Goal: Task Accomplishment & Management: Manage account settings

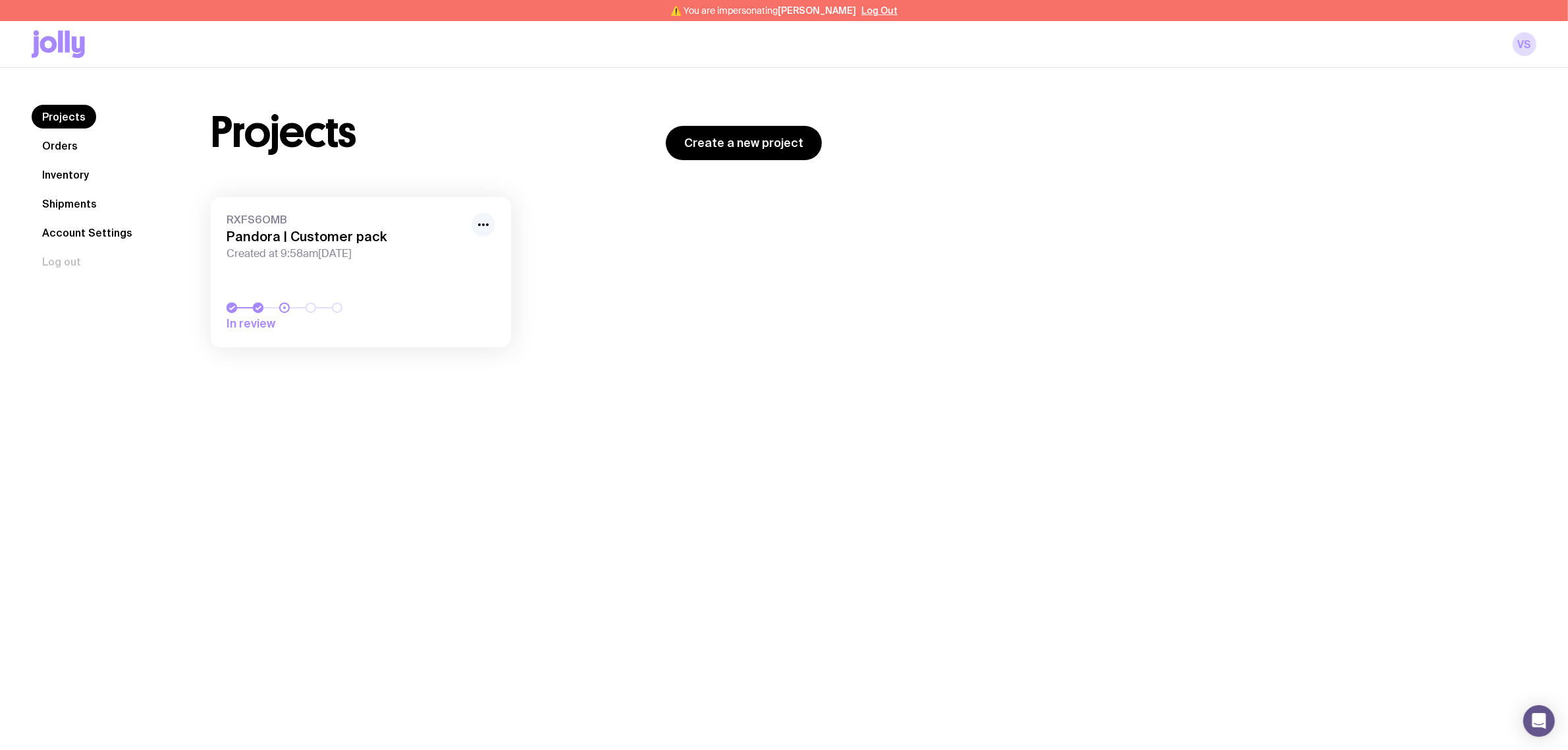
click at [482, 223] on icon "button" at bounding box center [483, 225] width 16 height 16
click at [439, 252] on button "Rename" at bounding box center [453, 253] width 64 height 13
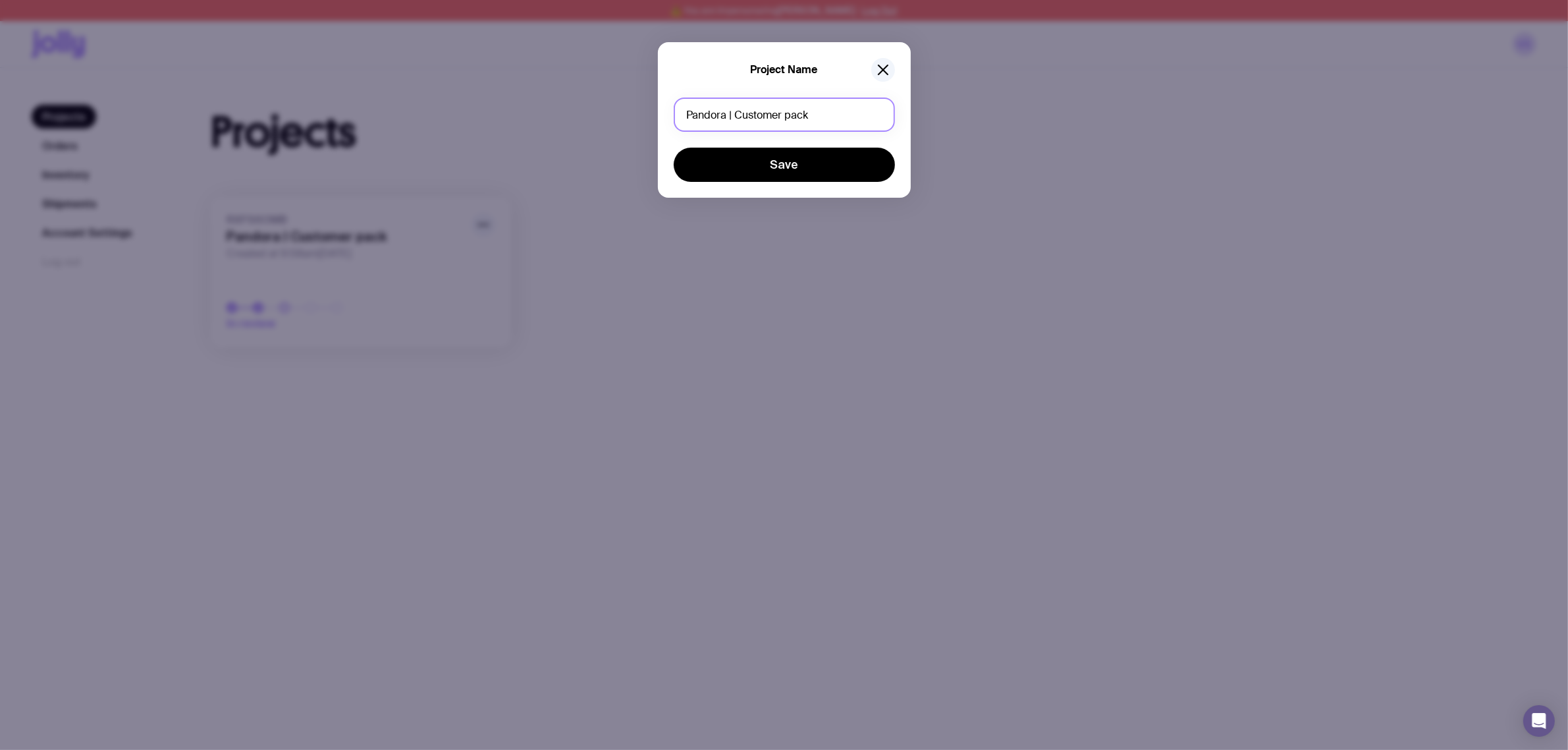
click at [830, 126] on input "Pandora | Customer pack" at bounding box center [784, 114] width 221 height 34
drag, startPoint x: 838, startPoint y: 123, endPoint x: 736, endPoint y: 122, distance: 102.0
click at [736, 122] on input "Pandora | Customer pack" at bounding box center [784, 114] width 221 height 34
type input "Pandora | Prize swag"
click at [778, 158] on button "Save" at bounding box center [784, 164] width 221 height 34
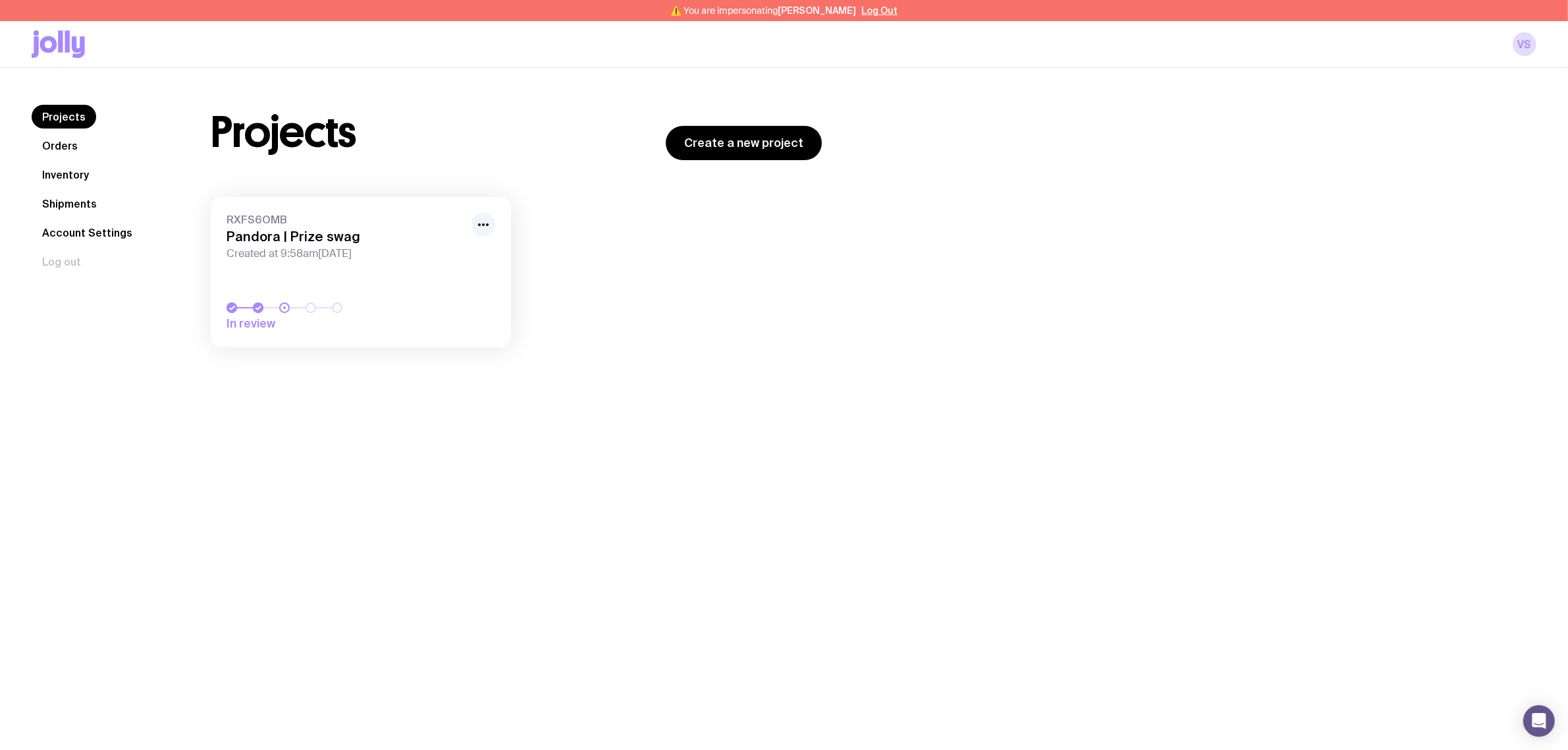
click at [594, 330] on div "RXFS6OMB Pandora | Prize swag Created at 9:58am, Fri 18th Jul 2025 In review Lo…" at bounding box center [516, 278] width 611 height 163
click at [330, 243] on h3 "Pandora | Prize swag" at bounding box center [345, 237] width 238 height 16
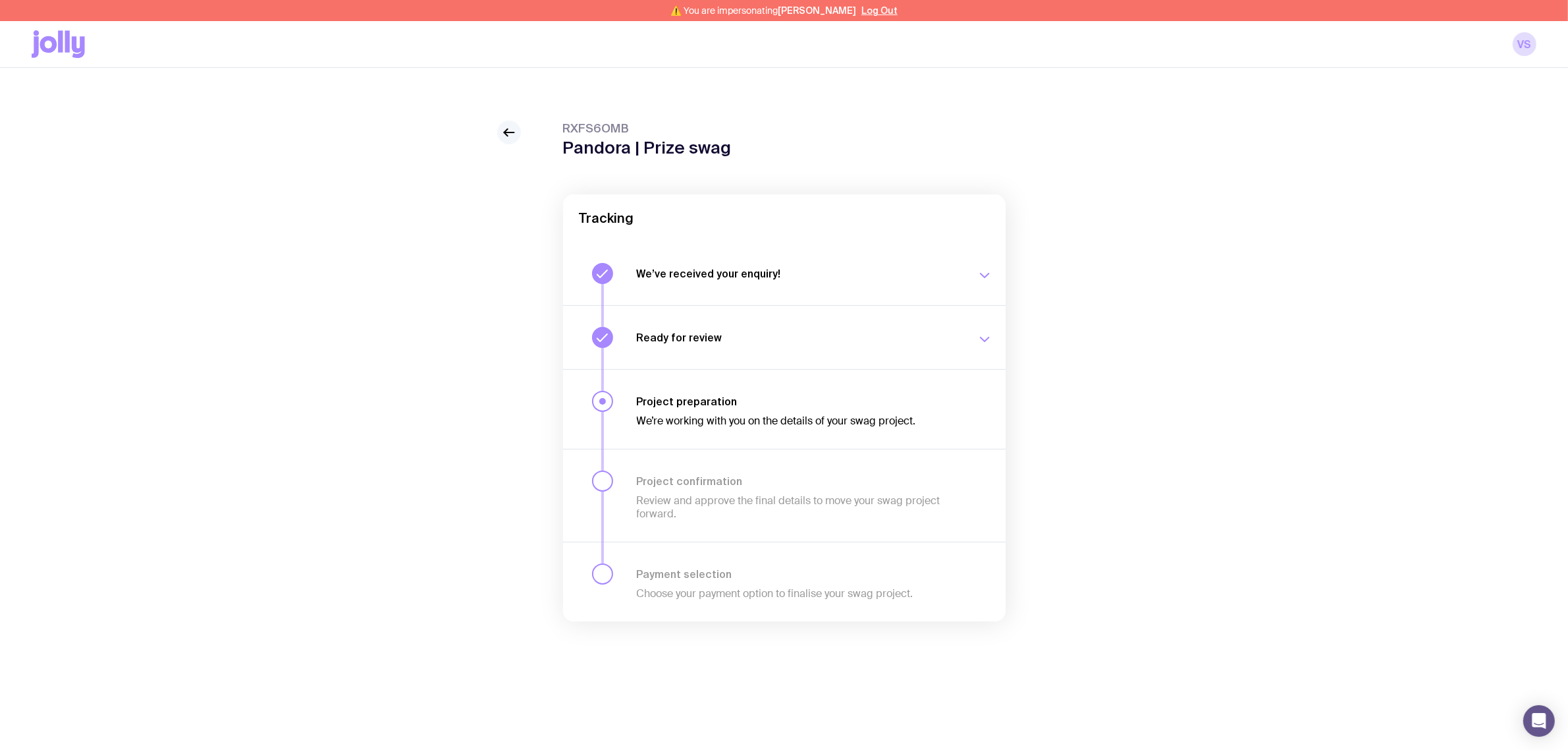
click at [505, 142] on link at bounding box center [509, 132] width 23 height 23
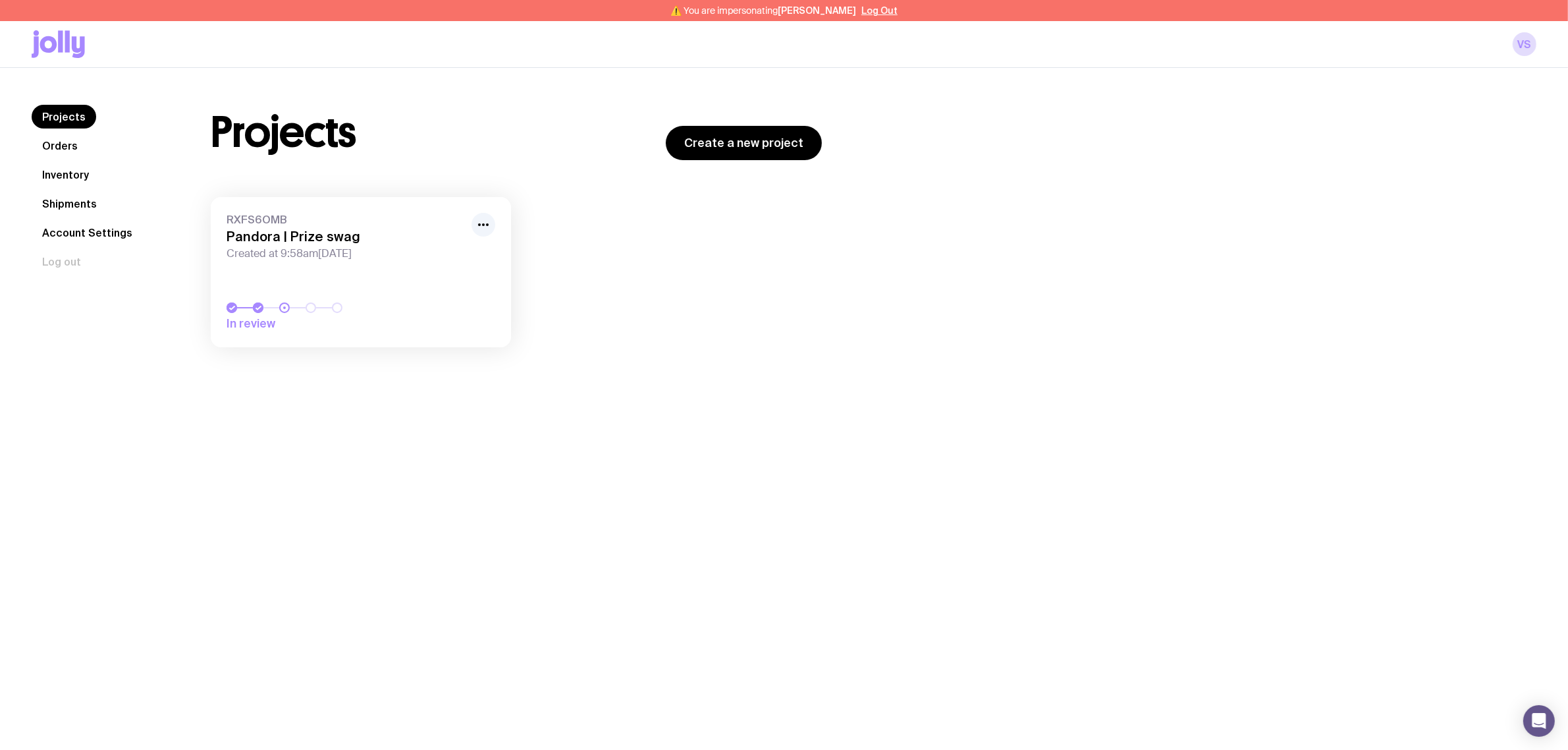
click at [320, 243] on div "RXFS6OMB Pandora | Prize swag Created at 9:58am, Fri 18th Jul 2025" at bounding box center [361, 237] width 269 height 48
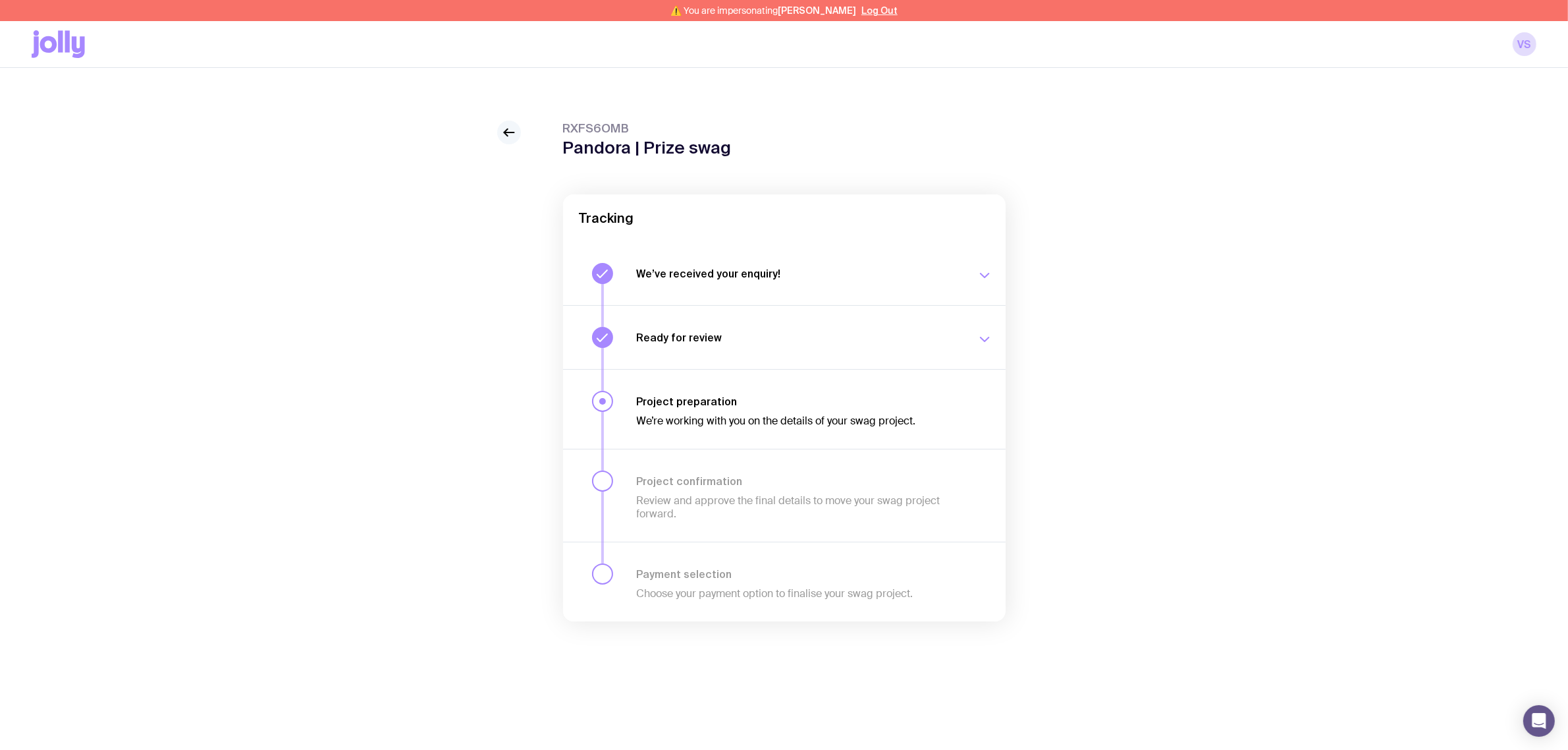
click at [507, 130] on icon at bounding box center [509, 132] width 16 height 16
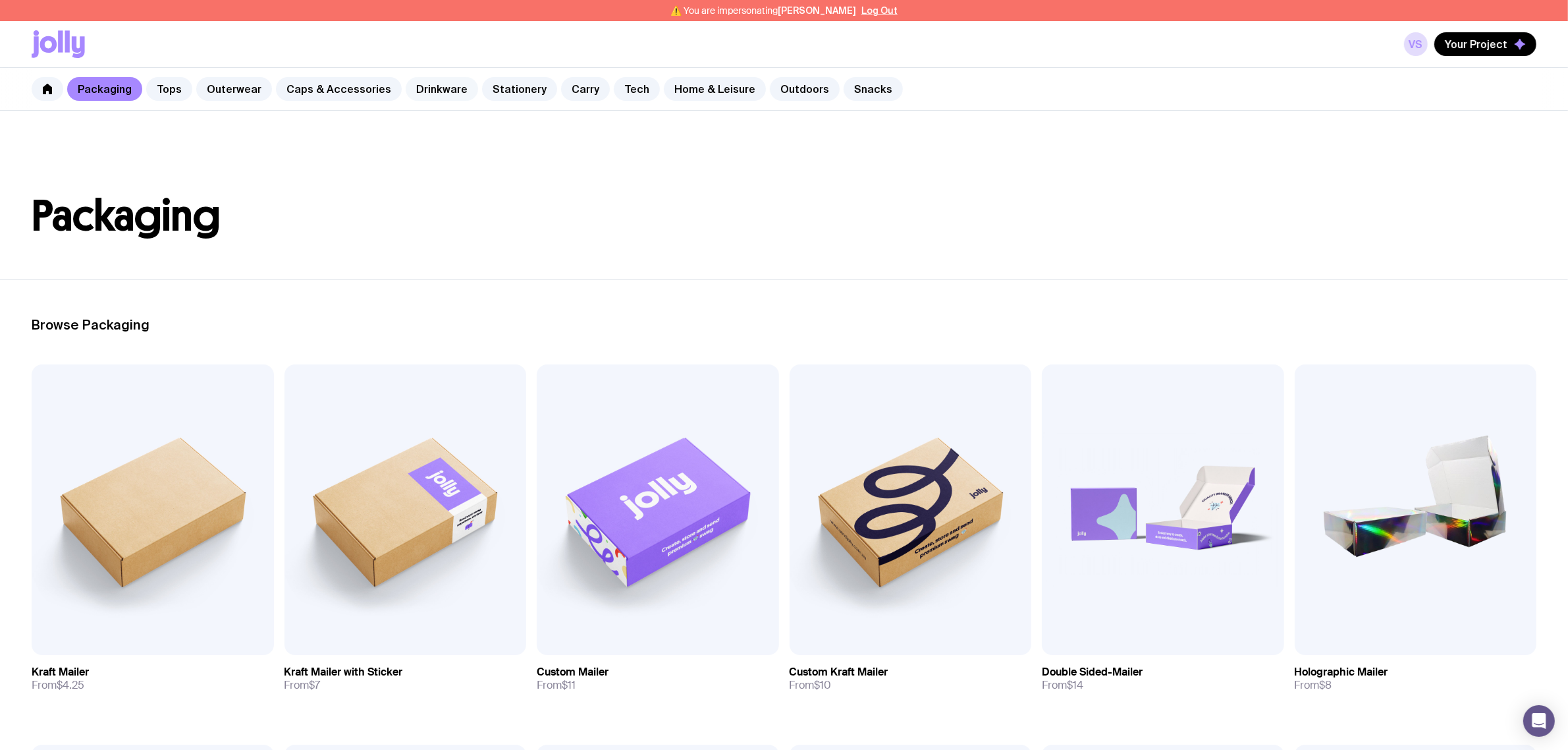
click at [459, 91] on link "Drinkware" at bounding box center [442, 89] width 72 height 23
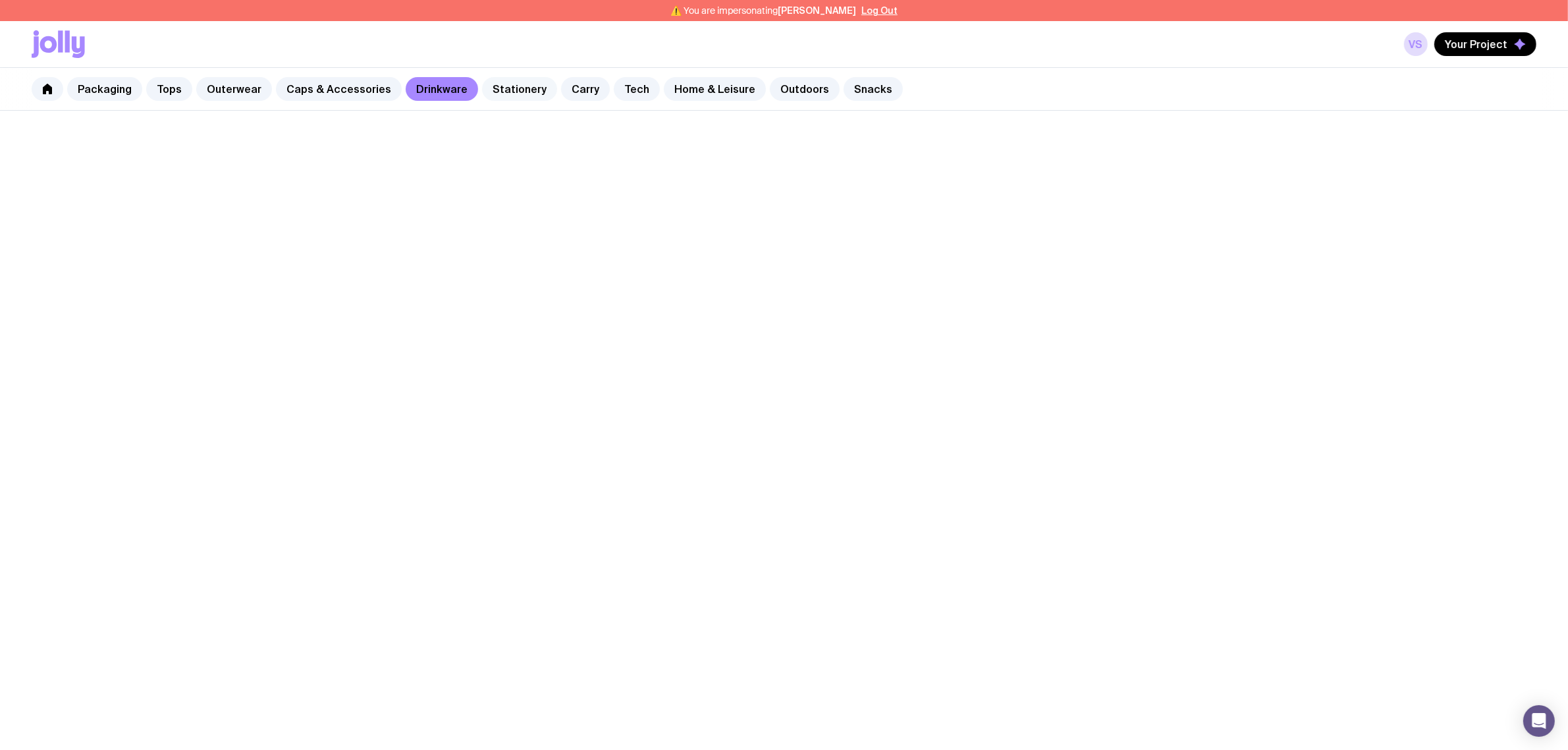
click at [502, 91] on link "Stationery" at bounding box center [519, 89] width 75 height 23
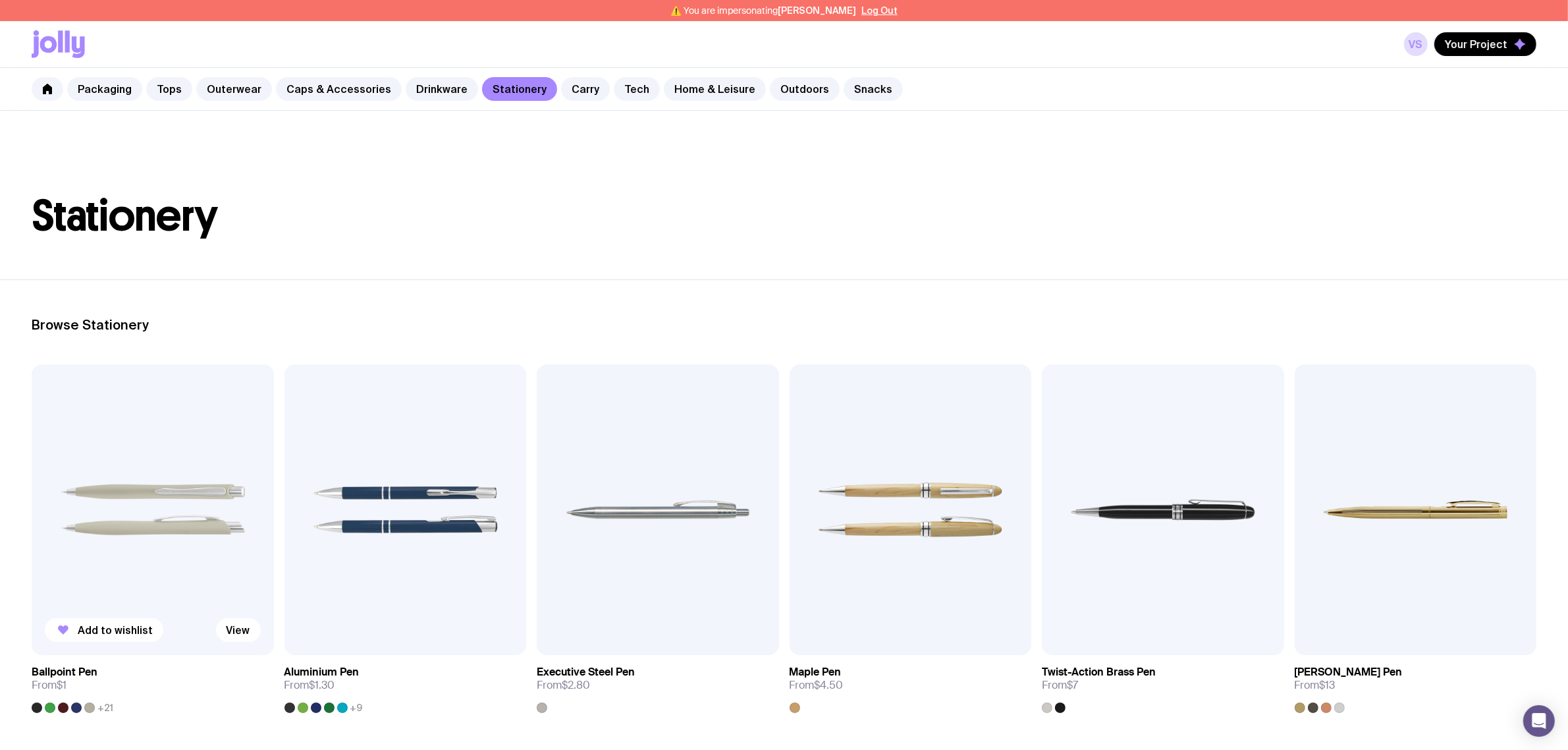
click at [126, 495] on img at bounding box center [152, 509] width 242 height 290
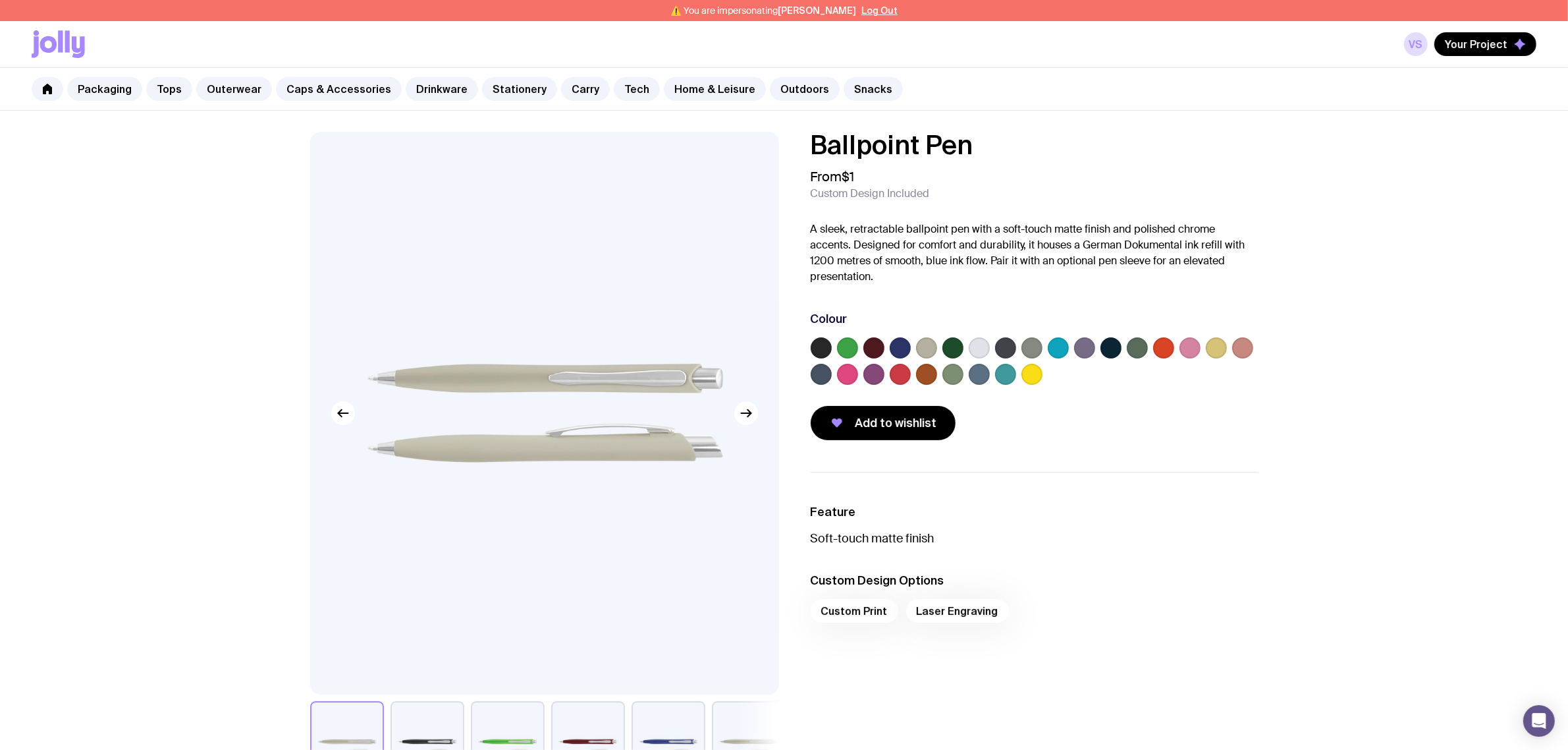
click at [1191, 350] on label at bounding box center [1191, 348] width 22 height 22
click at [0, 0] on input "radio" at bounding box center [0, 0] width 0 height 0
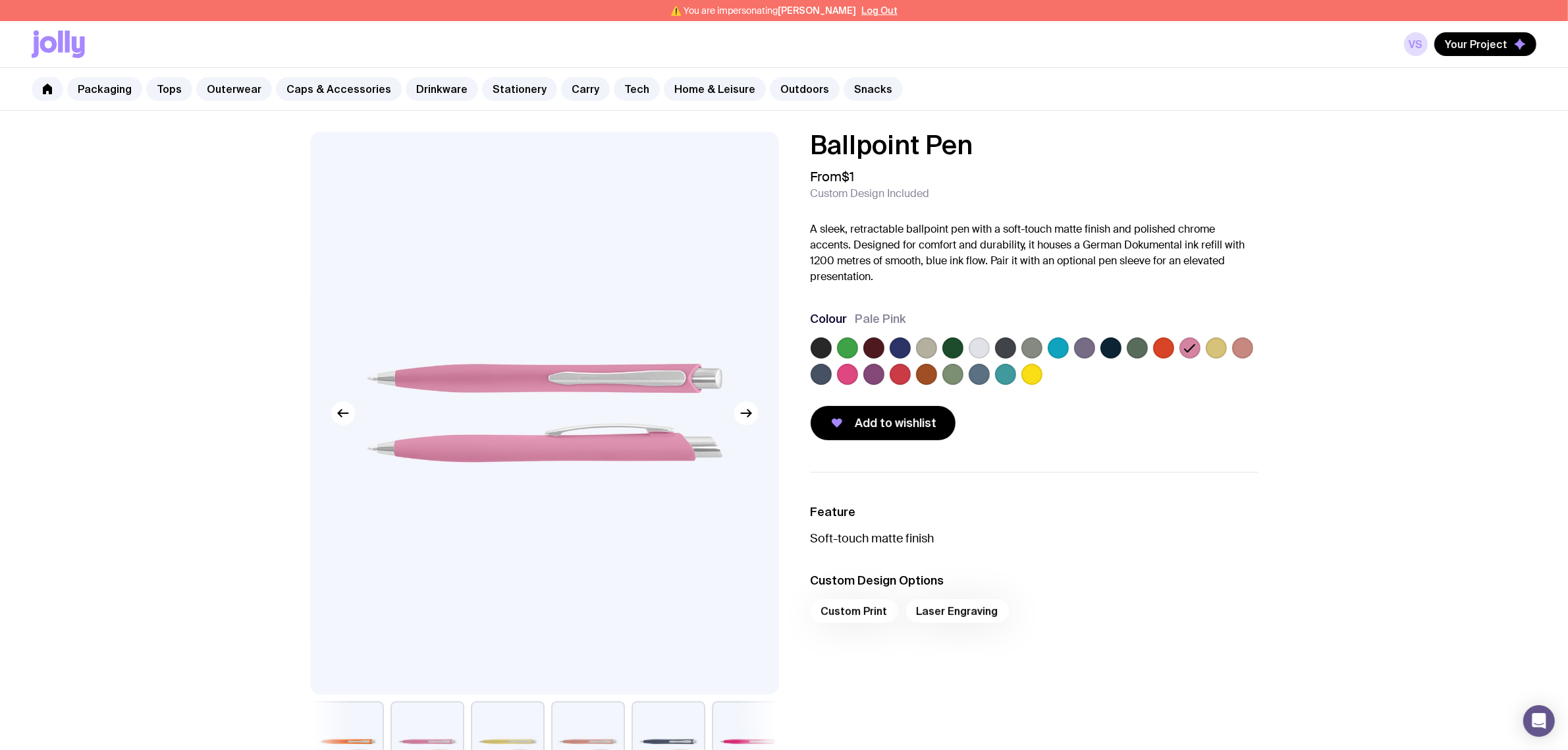
click at [815, 349] on label at bounding box center [821, 348] width 22 height 22
click at [0, 0] on input "radio" at bounding box center [0, 0] width 0 height 0
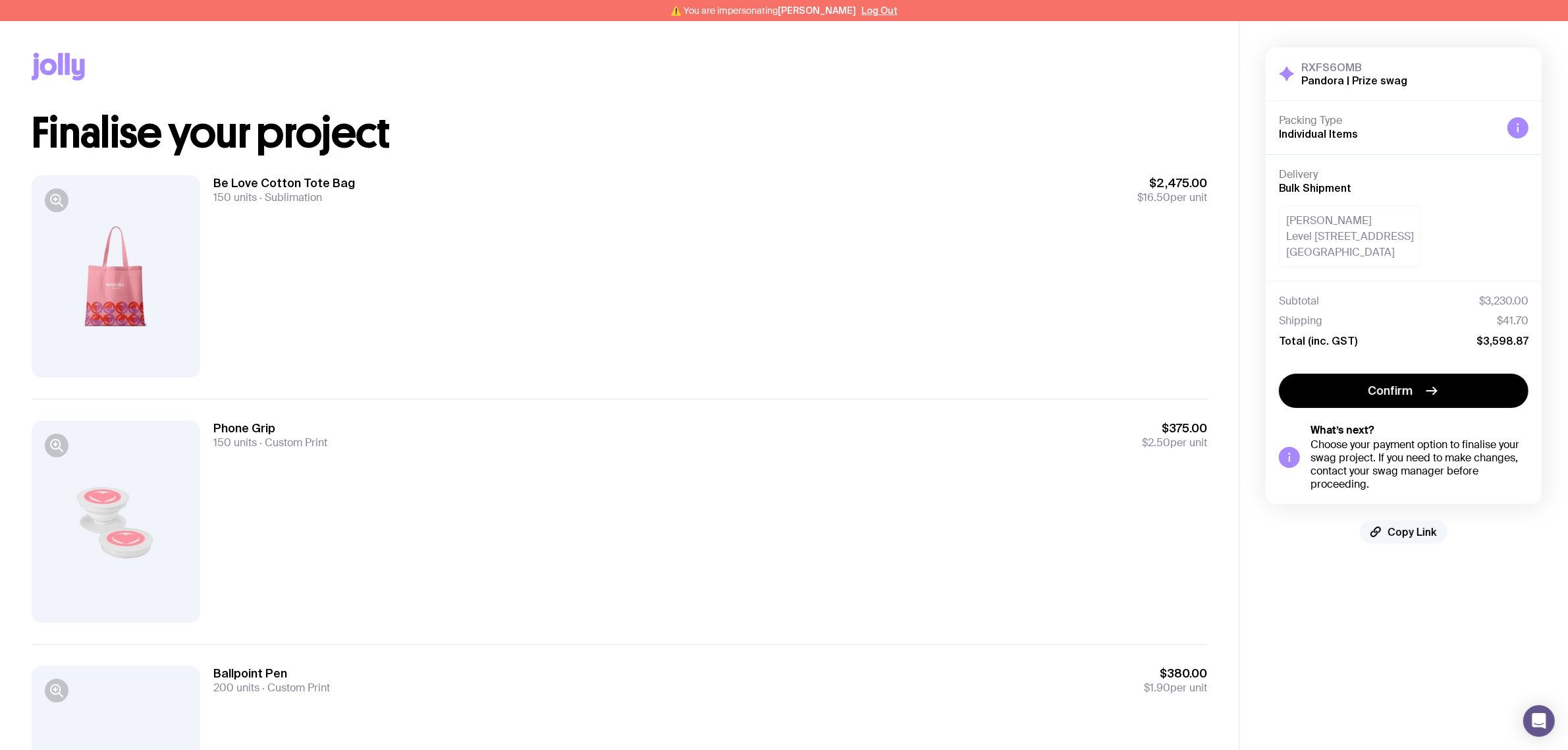
click at [1411, 532] on span "Copy Link" at bounding box center [1413, 531] width 50 height 13
click at [1421, 529] on span "Copy Link" at bounding box center [1413, 531] width 50 height 13
click at [1079, 119] on h1 "Finalise your project" at bounding box center [619, 133] width 1176 height 42
click at [1013, 165] on div "Be Love Cotton Tote Bag 150 units Sublimation $2,475.00 $16.50 per unit" at bounding box center [619, 277] width 1176 height 244
click at [1002, 163] on div "Be Love Cotton Tote Bag 150 units Sublimation $2,475.00 $16.50 per unit" at bounding box center [619, 277] width 1176 height 244
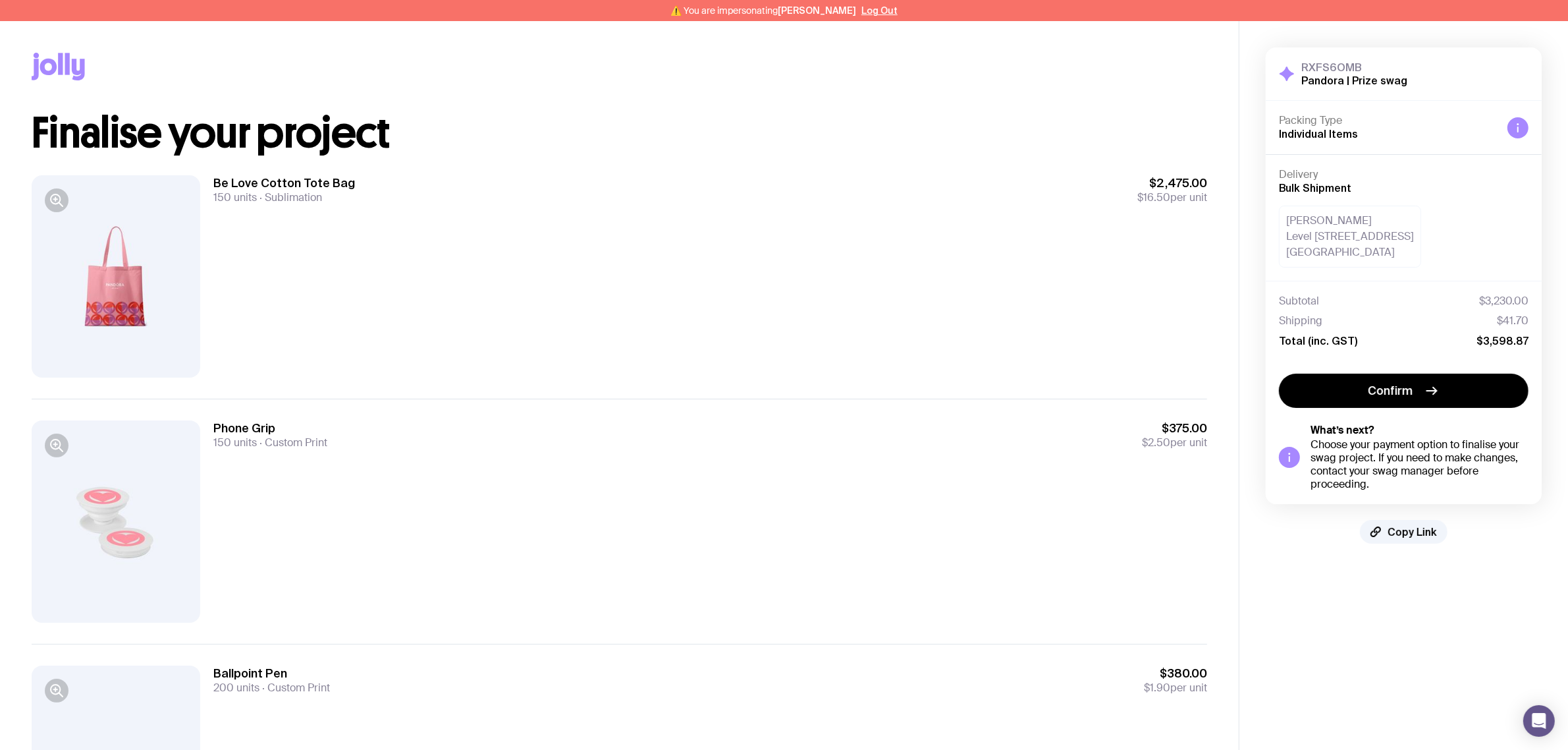
click at [1019, 123] on h1 "Finalise your project" at bounding box center [619, 133] width 1176 height 42
click at [735, 187] on div "Be Love Cotton Tote Bag 150 units Sublimation $2,475.00 $16.50 per unit" at bounding box center [710, 190] width 994 height 29
click at [1394, 535] on span "Copy Link" at bounding box center [1413, 531] width 50 height 13
click at [902, 278] on div "Be Love Cotton Tote Bag 150 units Sublimation $2,475.00 $16.50 per unit" at bounding box center [710, 276] width 994 height 202
click at [868, 257] on div "Be Love Cotton Tote Bag 150 units Sublimation $2,475.00 $16.50 per unit" at bounding box center [710, 276] width 994 height 202
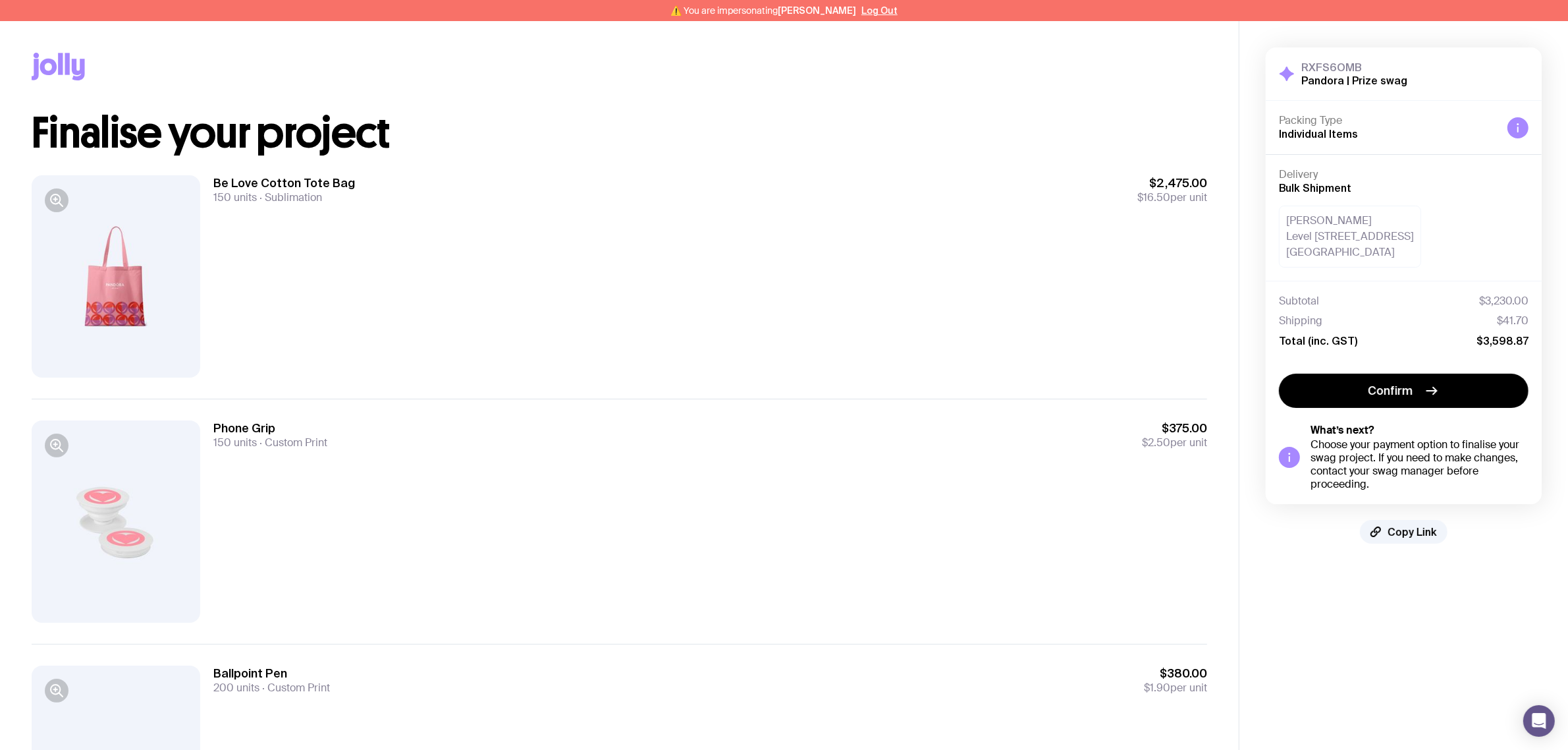
click at [983, 483] on div "Phone Grip 150 units Custom Print $375.00 $2.50 per unit" at bounding box center [710, 521] width 994 height 202
click at [1426, 575] on aside "RXFS6OMB Pandora | Prize swag Hide Details Packing Type Individual Items Delive…" at bounding box center [1403, 468] width 329 height 895
click at [1428, 580] on aside "RXFS6OMB Pandora | Prize swag Hide Details Packing Type Individual Items Delive…" at bounding box center [1403, 468] width 329 height 895
click at [1433, 584] on aside "RXFS6OMB Pandora | Prize swag Hide Details Packing Type Individual Items Delive…" at bounding box center [1403, 468] width 329 height 895
click at [1435, 588] on aside "RXFS6OMB Pandora | Prize swag Hide Details Packing Type Individual Items Delive…" at bounding box center [1403, 468] width 329 height 895
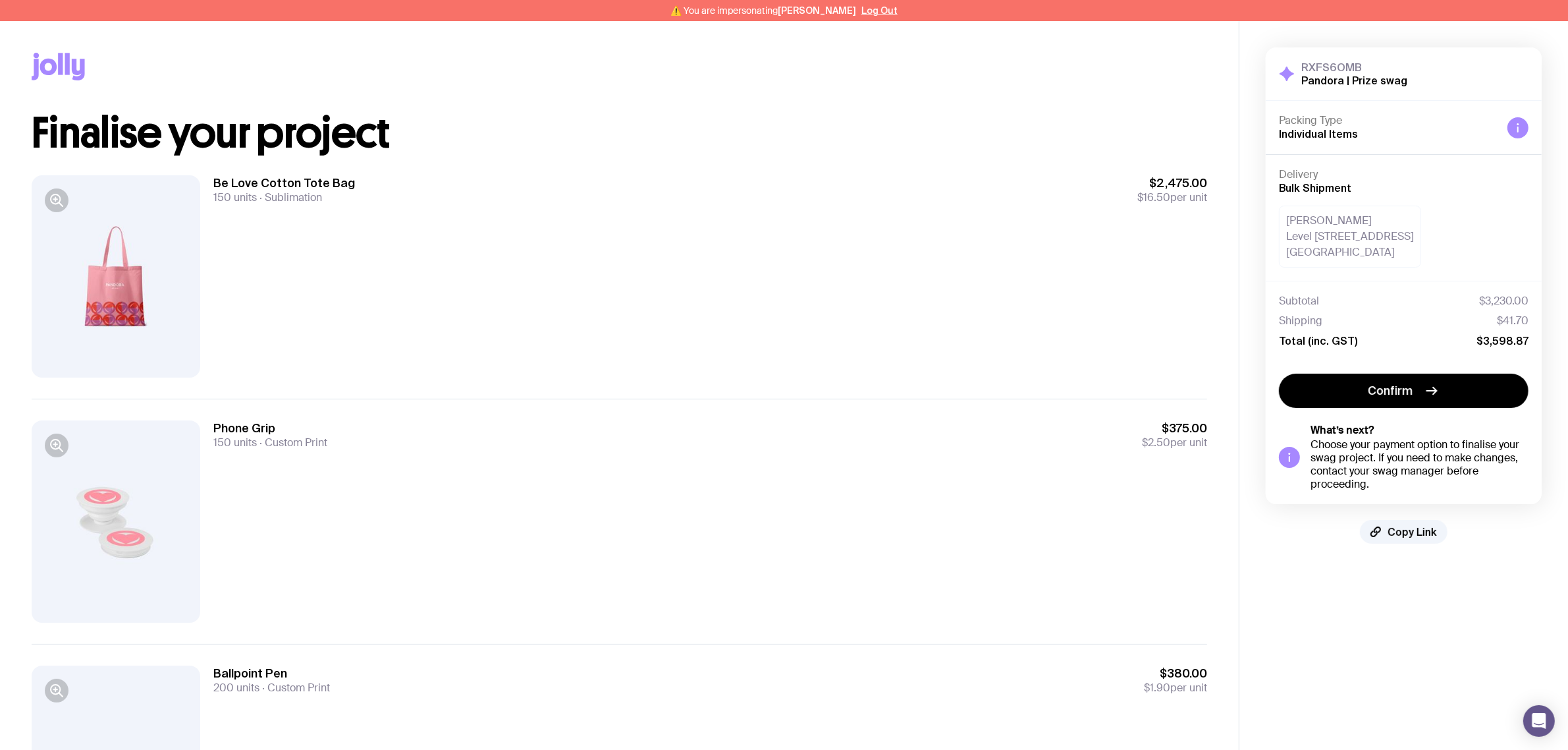
click at [878, 361] on div "Be Love Cotton Tote Bag 150 units Sublimation $2,475.00 $16.50 per unit" at bounding box center [710, 276] width 994 height 202
click at [979, 354] on div "Be Love Cotton Tote Bag 150 units Sublimation $2,475.00 $16.50 per unit" at bounding box center [710, 276] width 994 height 202
click at [1171, 428] on span "$375.00" at bounding box center [1174, 428] width 65 height 16
click at [1171, 429] on span "$375.00" at bounding box center [1174, 428] width 65 height 16
click at [351, 216] on div "Be Love Cotton Tote Bag 150 units Sublimation $2,475.00 $16.50 per unit" at bounding box center [710, 276] width 994 height 202
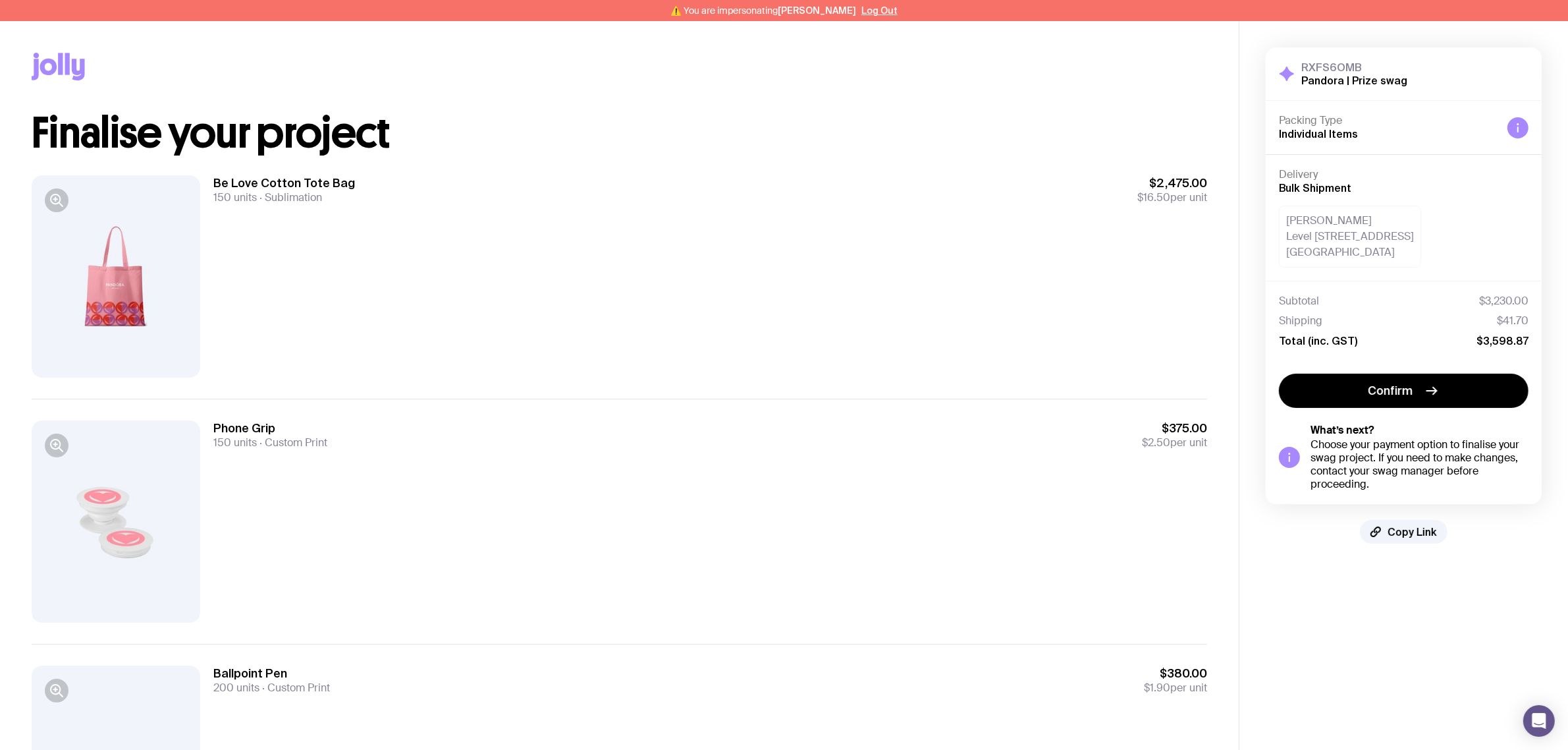
click at [436, 214] on div "Be Love Cotton Tote Bag 150 units Sublimation $2,475.00 $16.50 per unit" at bounding box center [710, 276] width 994 height 202
click at [509, 235] on div "Be Love Cotton Tote Bag 150 units Sublimation $2,475.00 $16.50 per unit" at bounding box center [710, 276] width 994 height 202
click at [496, 337] on div "Be Love Cotton Tote Bag 150 units Sublimation $2,475.00 $16.50 per unit" at bounding box center [710, 276] width 994 height 202
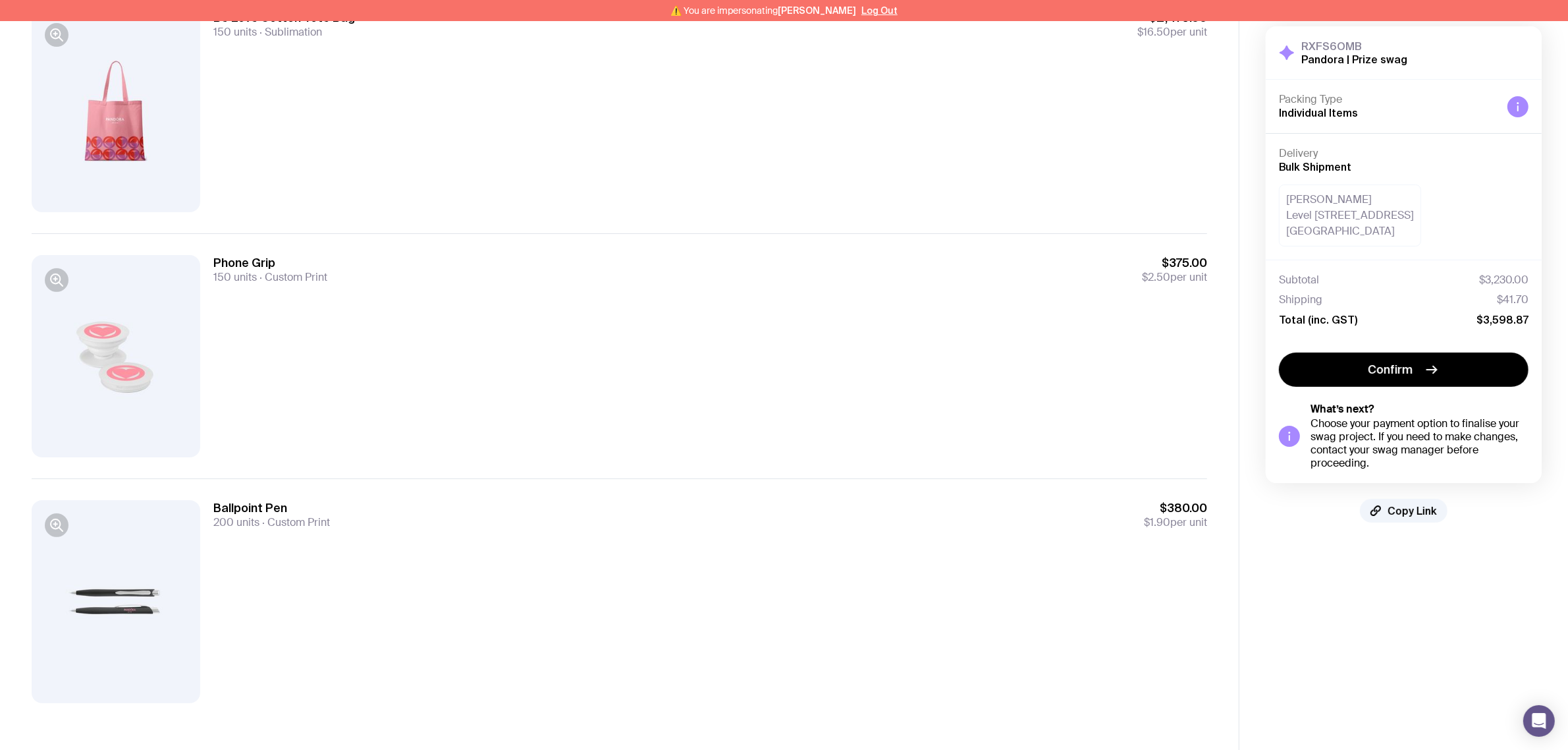
click at [419, 535] on div "Ballpoint Pen 200 units Custom Print $380.00 $1.90 per unit" at bounding box center [710, 600] width 994 height 202
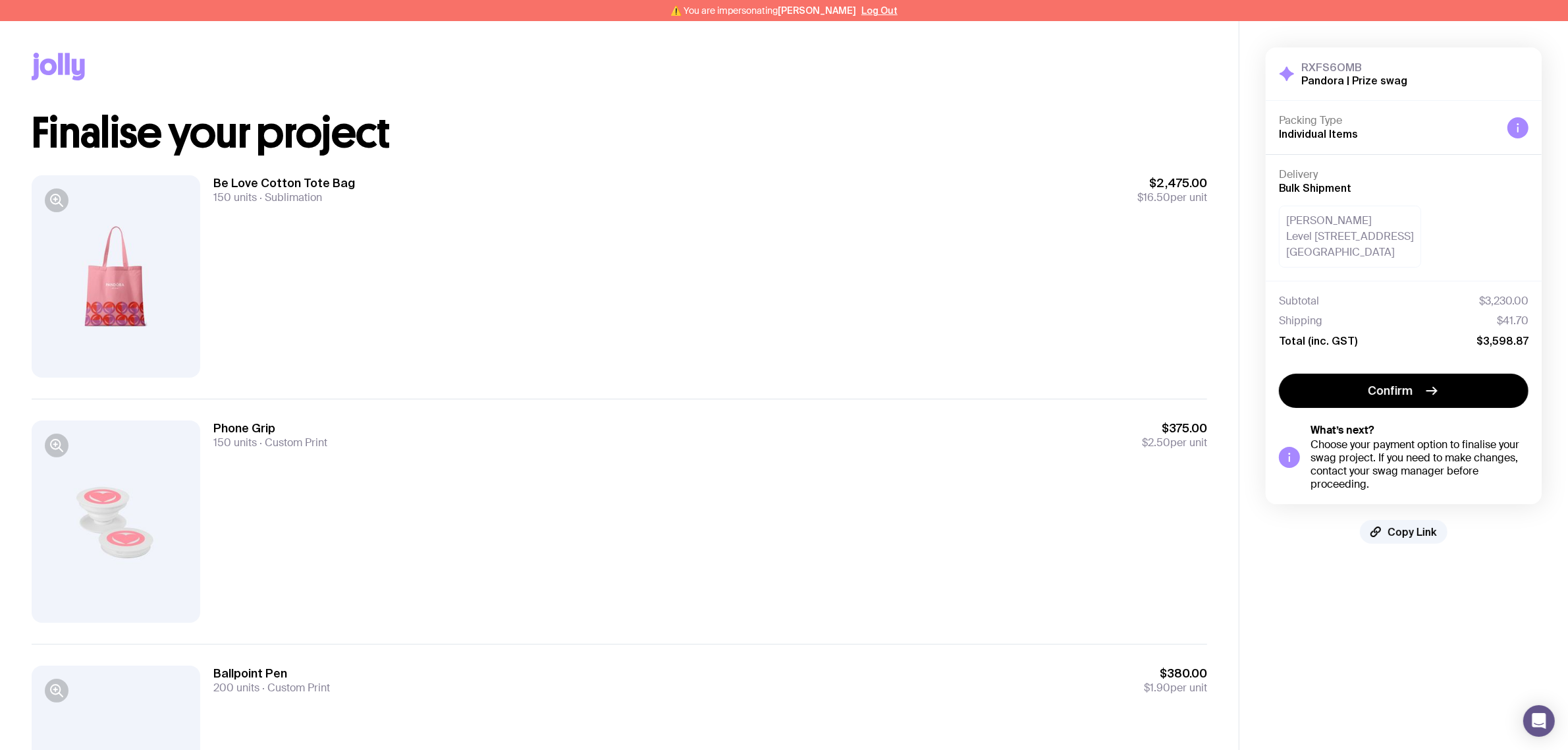
click at [288, 247] on div "Be Love Cotton Tote Bag 150 units Sublimation $2,475.00 $16.50 per unit" at bounding box center [710, 276] width 994 height 202
click at [272, 284] on div "Be Love Cotton Tote Bag 150 units Sublimation $2,475.00 $16.50 per unit" at bounding box center [710, 276] width 994 height 202
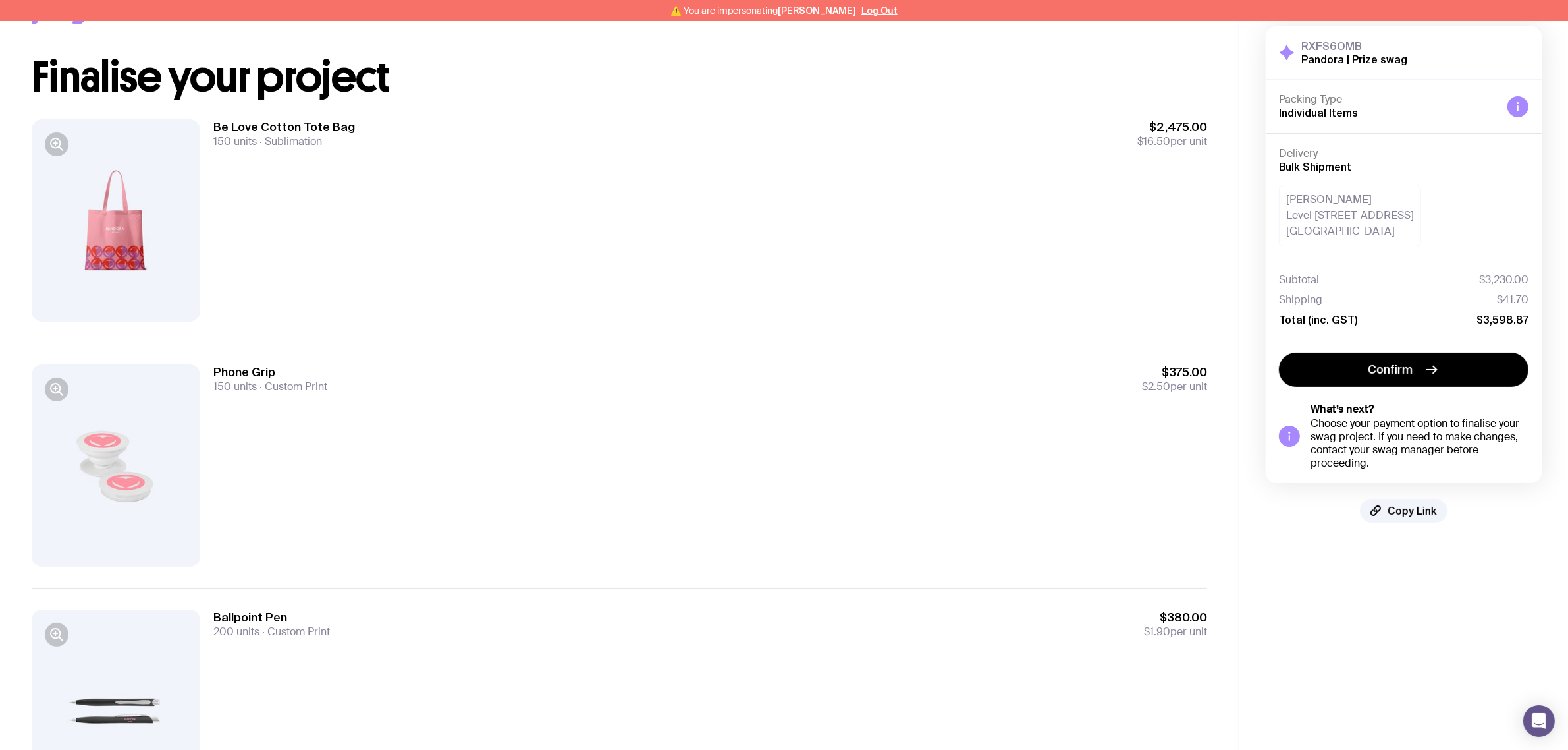
scroll to position [82, 0]
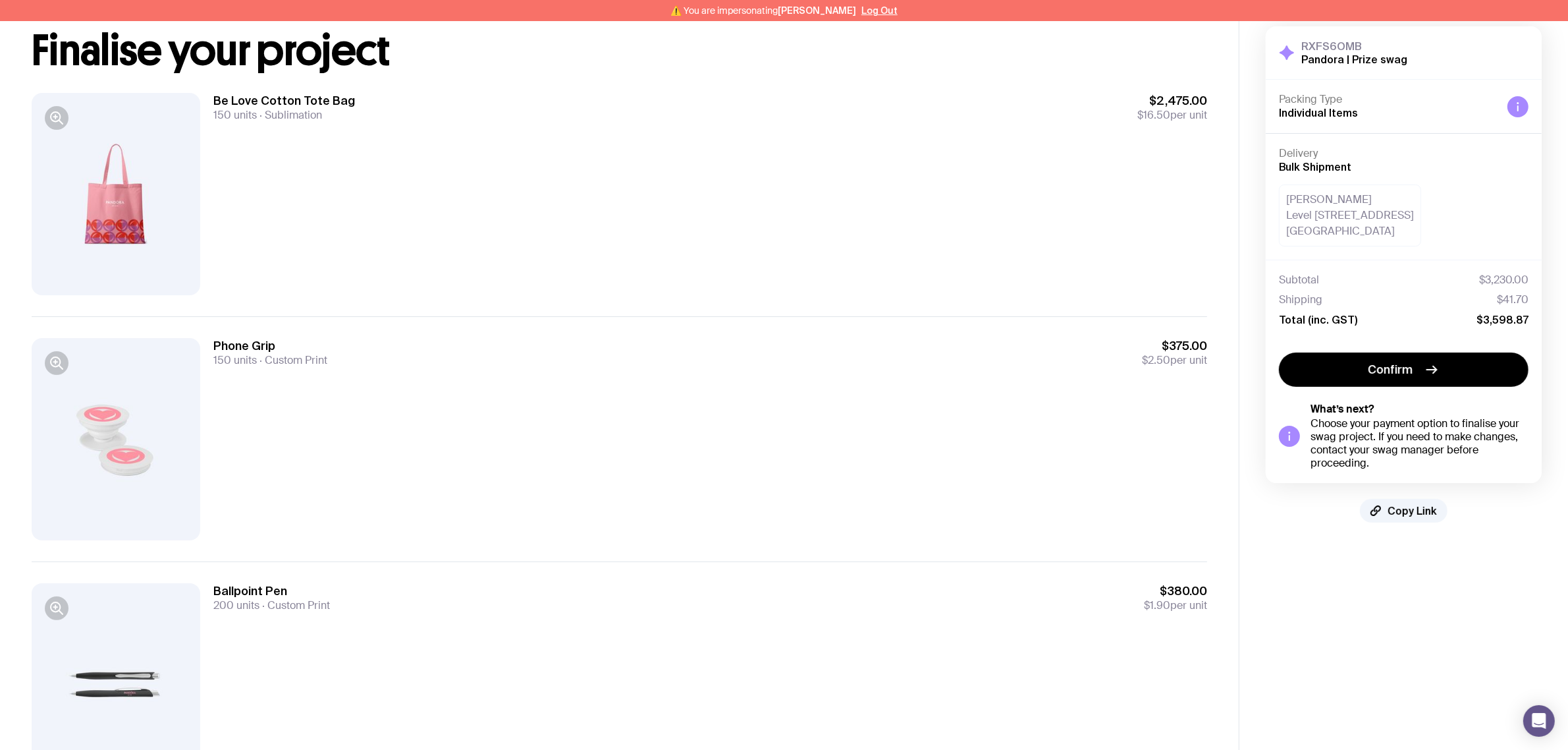
click at [1362, 636] on aside "RXFS6OMB Pandora | Prize swag Hide Details Packing Type Individual Items Delive…" at bounding box center [1403, 385] width 329 height 895
click at [1397, 516] on span "Copy Link" at bounding box center [1413, 509] width 50 height 13
click at [1371, 571] on aside "RXFS6OMB Pandora | Prize swag Hide Details Packing Type Individual Items Delive…" at bounding box center [1403, 385] width 329 height 895
click at [876, 5] on button "Log Out" at bounding box center [879, 10] width 36 height 11
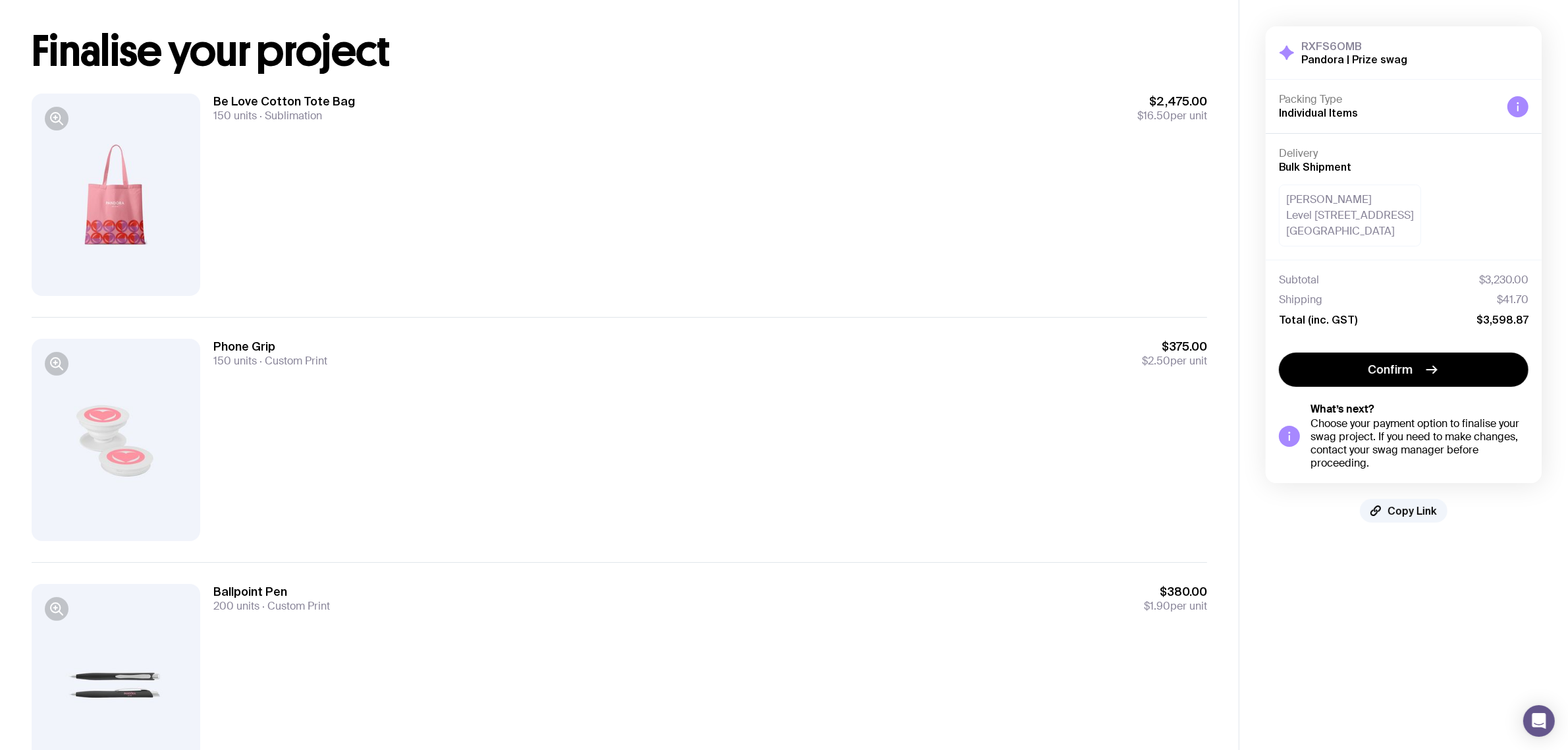
scroll to position [61, 0]
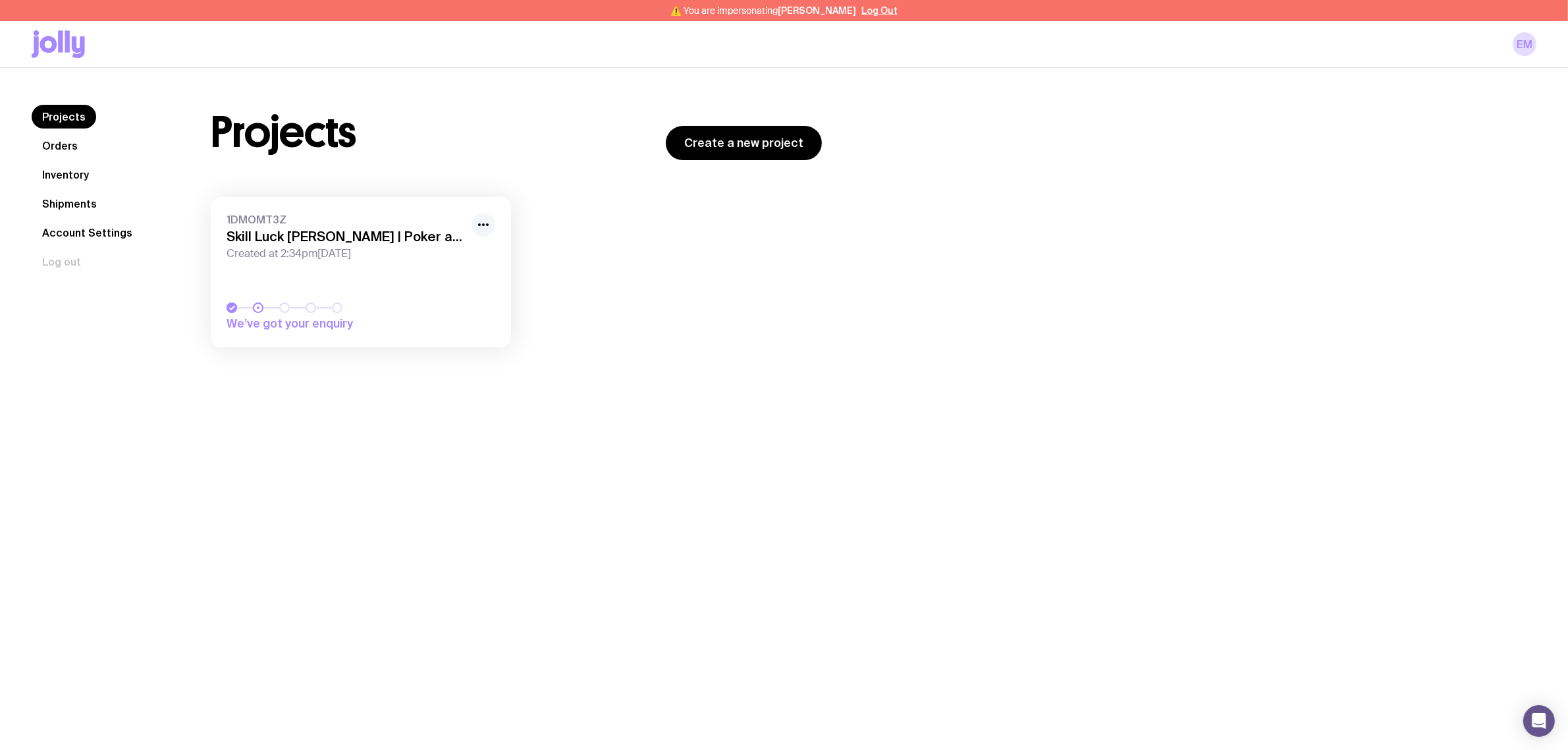
click at [486, 229] on icon "button" at bounding box center [483, 225] width 16 height 16
click at [458, 255] on button "Rename" at bounding box center [453, 253] width 64 height 13
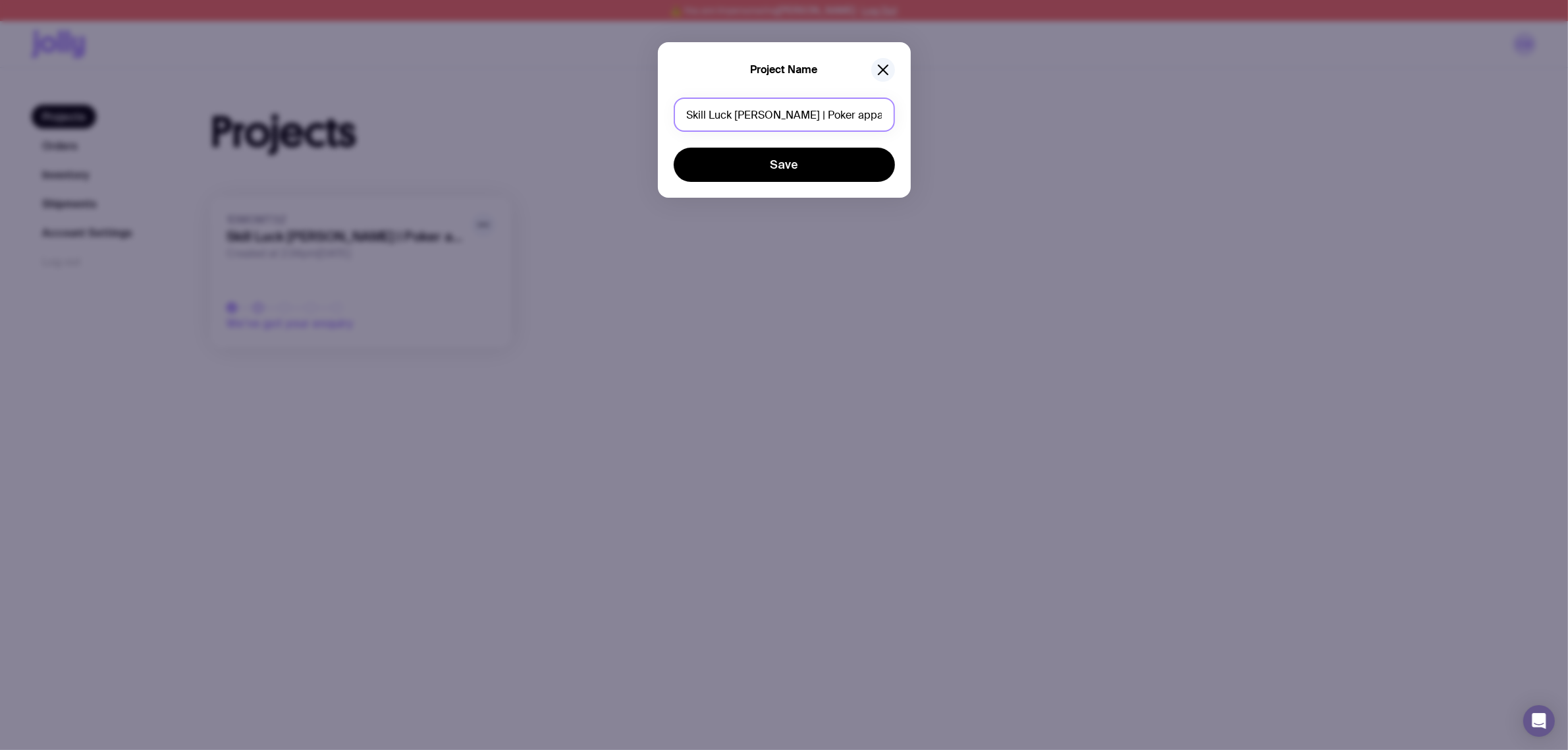
click at [847, 110] on input "Skill Luck Gamble | Poker apparel" at bounding box center [784, 114] width 221 height 34
drag, startPoint x: 855, startPoint y: 112, endPoint x: 784, endPoint y: 116, distance: 71.1
click at [784, 116] on input "Skill Luck Gamble | Poker apparel" at bounding box center [784, 114] width 221 height 34
type input "Skill Luck Gamble | Samurai tees"
click at [813, 161] on button "Save" at bounding box center [784, 164] width 221 height 34
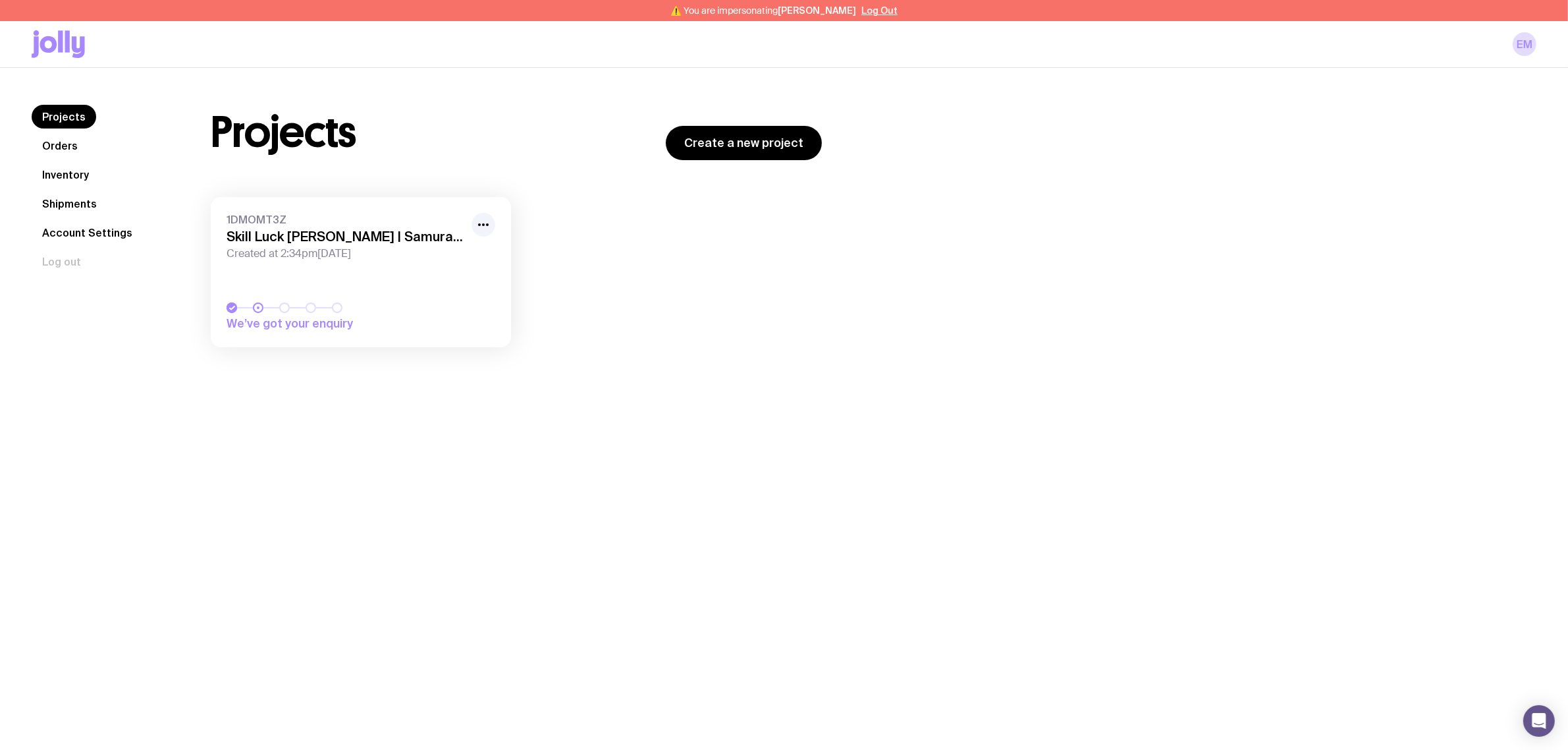
click at [705, 308] on div "1DMOMT3Z Skill Luck Gamble | Samurai tees Created at 2:34pm, Fri 5th Sep 2025 W…" at bounding box center [516, 278] width 611 height 163
click at [881, 9] on button "Log Out" at bounding box center [879, 10] width 36 height 11
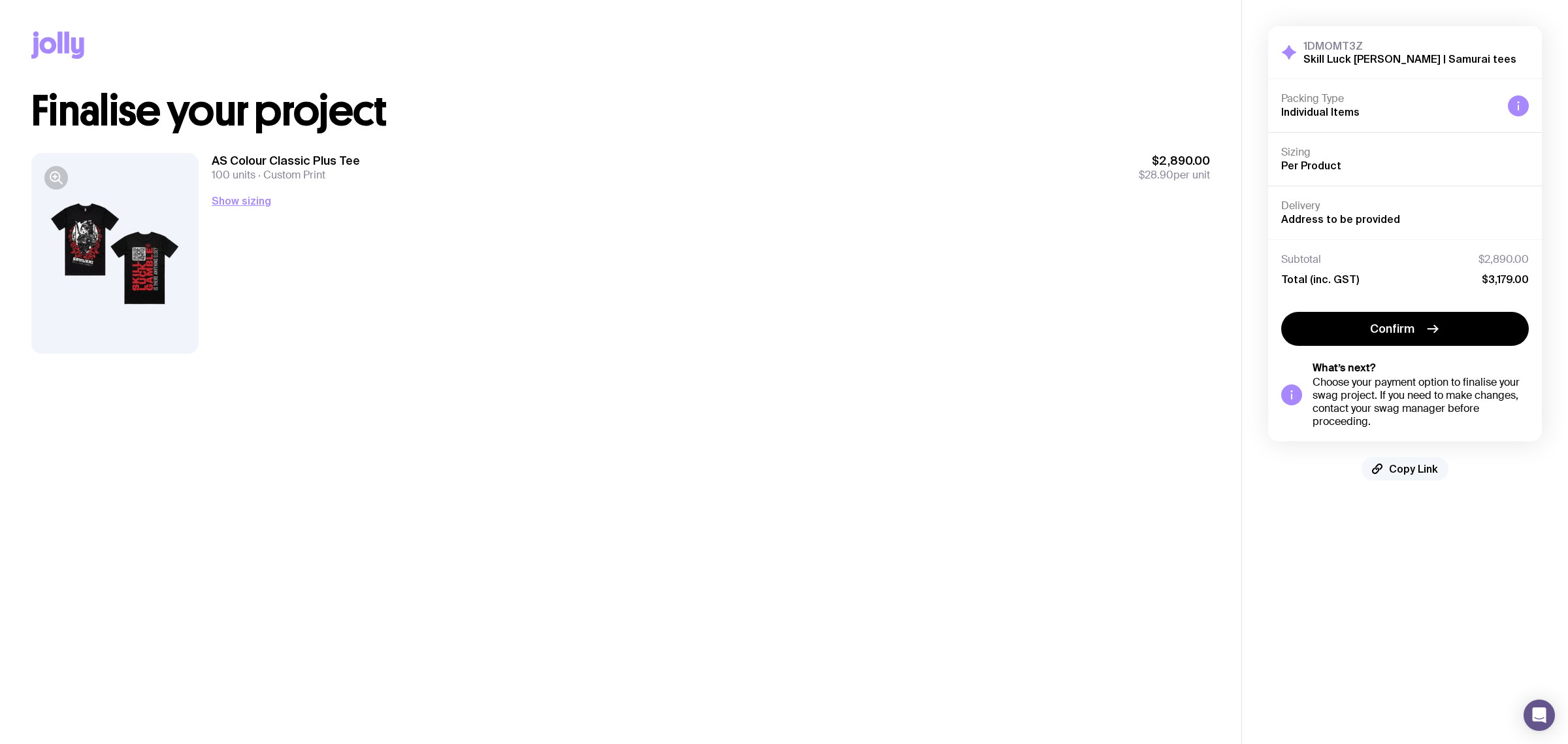
click at [1419, 471] on span "Copy Link" at bounding box center [1414, 468] width 49 height 13
click at [814, 328] on div "AS Colour Classic Plus Tee 100 units Custom Print $2,890.00 $28.90 per unit Sho…" at bounding box center [711, 253] width 999 height 201
click at [1393, 475] on span "Copy Link" at bounding box center [1414, 468] width 49 height 13
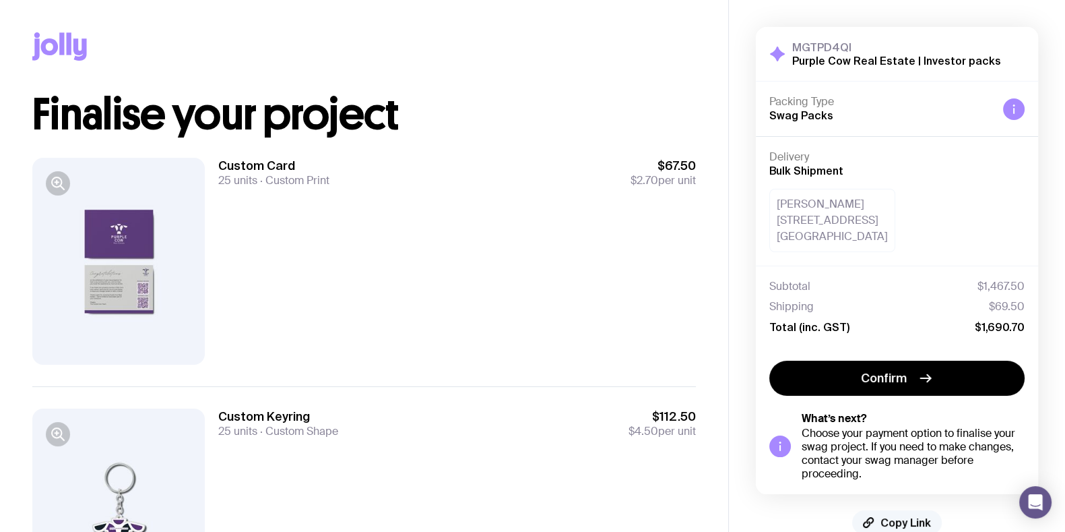
click at [912, 522] on span "Copy Link" at bounding box center [906, 521] width 51 height 13
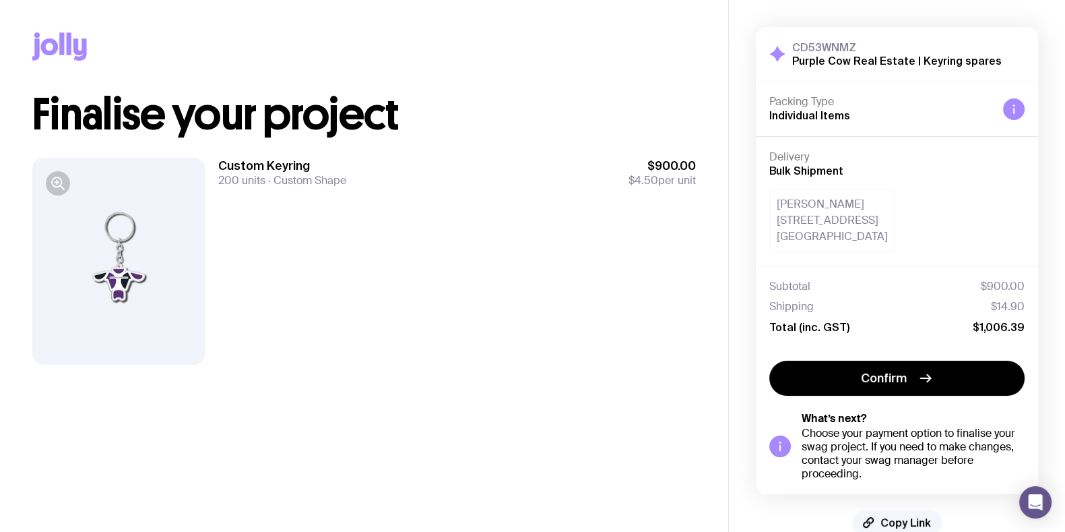
click at [892, 520] on span "Copy Link" at bounding box center [906, 521] width 51 height 13
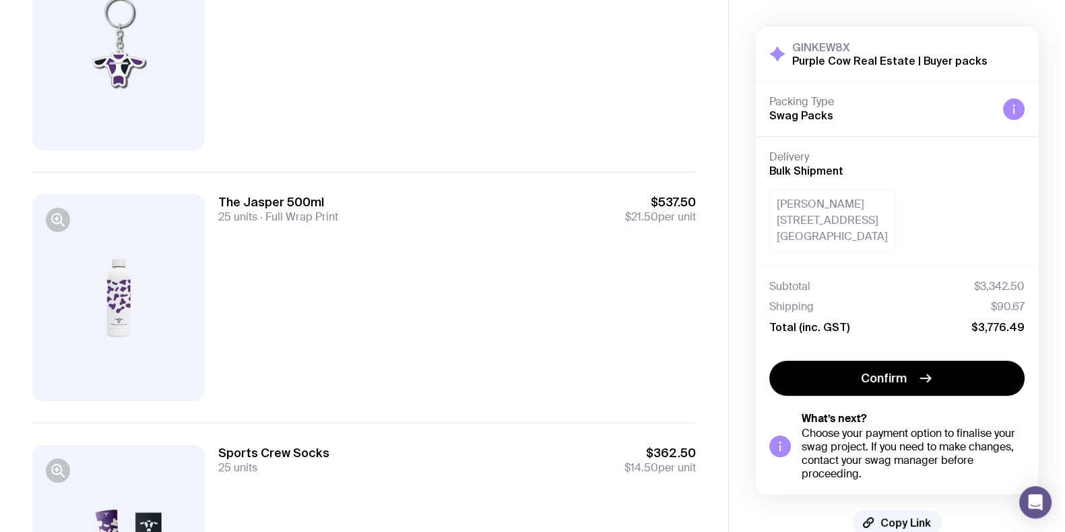
scroll to position [421, 0]
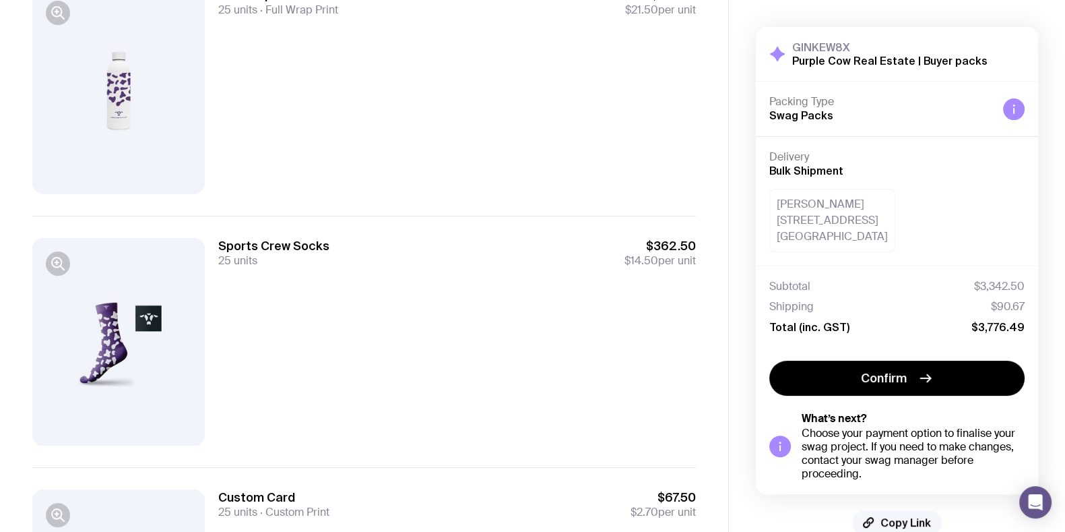
click at [908, 525] on span "Copy Link" at bounding box center [906, 521] width 51 height 13
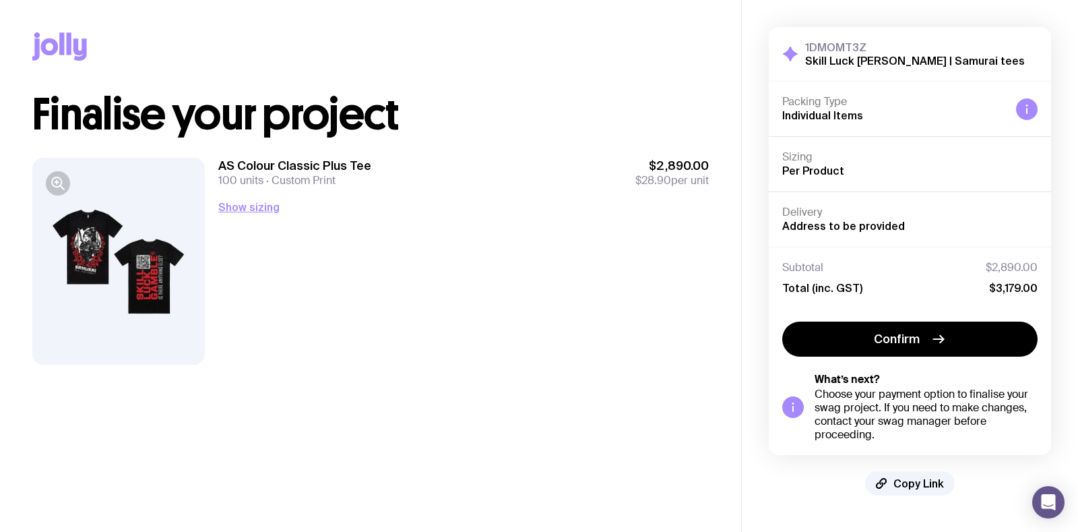
click at [525, 274] on div "AS Colour Classic Plus Tee 100 units Custom Print $2,890.00 $28.90 per unit Sho…" at bounding box center [463, 261] width 491 height 207
click at [651, 236] on div "AS Colour Classic Plus Tee 100 units Custom Print $2,890.00 $28.90 per unit Sho…" at bounding box center [463, 261] width 491 height 207
click at [526, 220] on div "AS Colour Classic Plus Tee 100 units Custom Print $2,890.00 $28.90 per unit Sho…" at bounding box center [463, 261] width 491 height 207
